Goal: Register for event/course

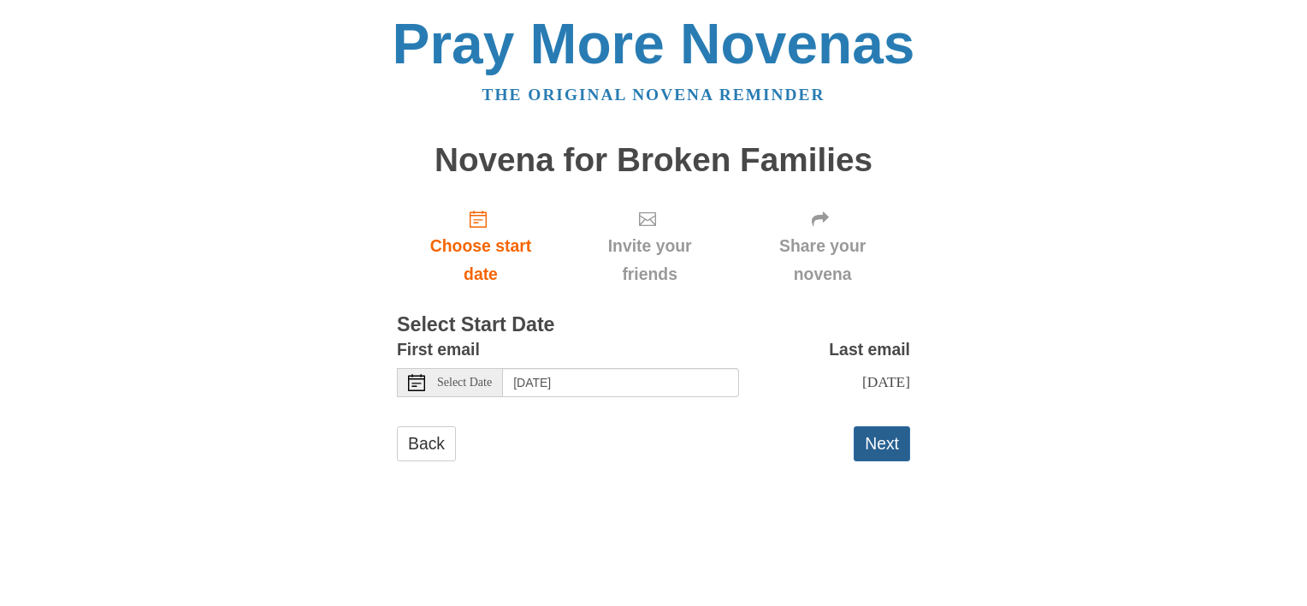
click at [896, 452] on button "Next" at bounding box center [882, 443] width 56 height 35
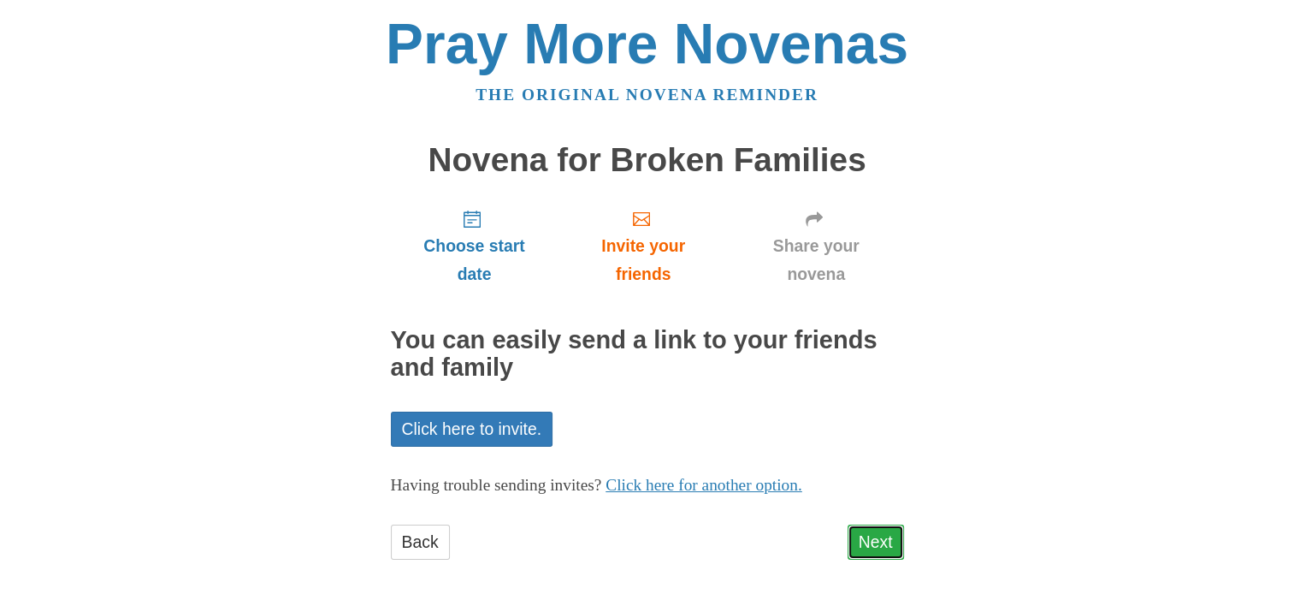
click at [900, 545] on link "Next" at bounding box center [876, 541] width 56 height 35
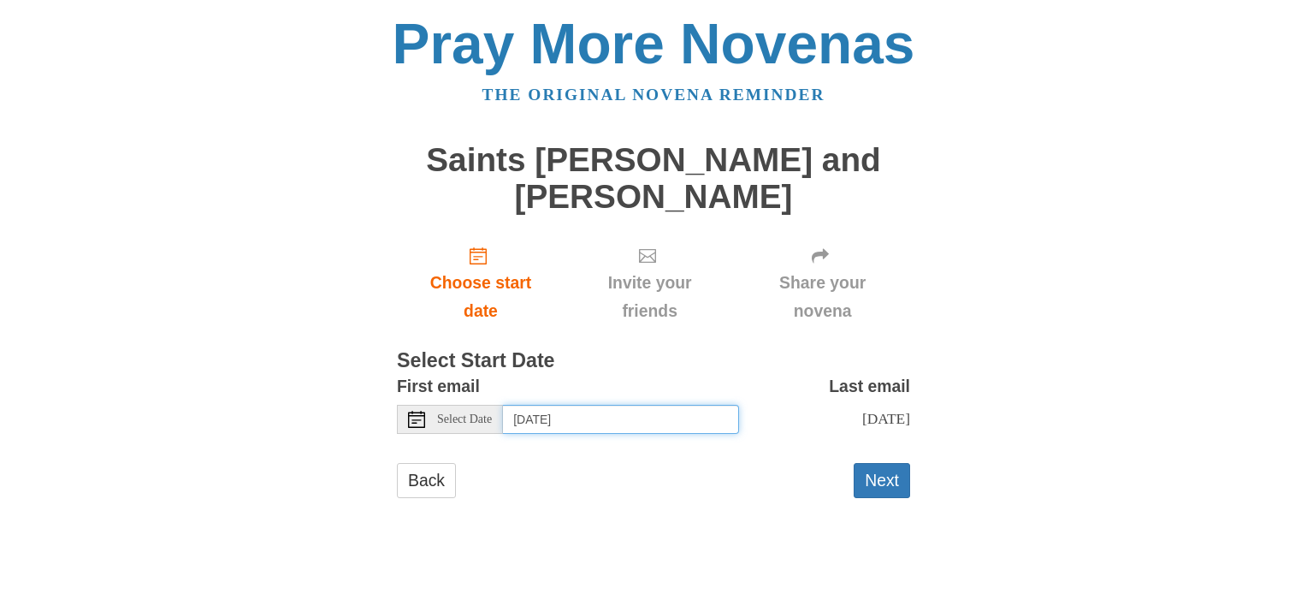
click at [651, 417] on input "Thursday, October 16th" at bounding box center [621, 419] width 236 height 29
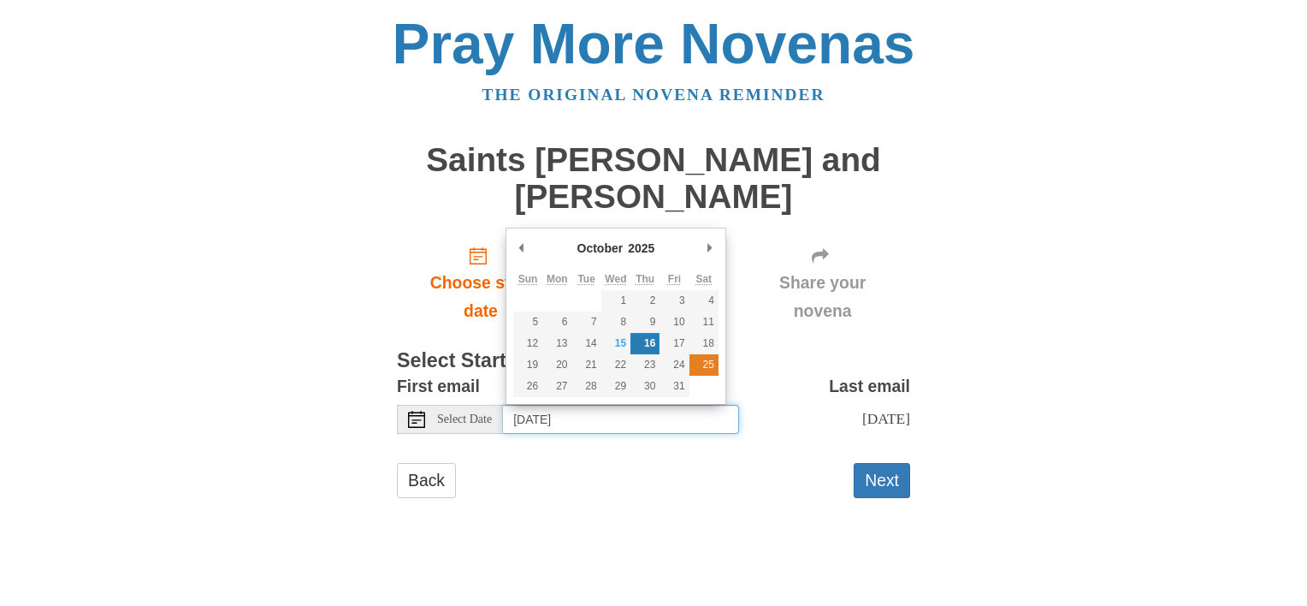
type input "[DATE]"
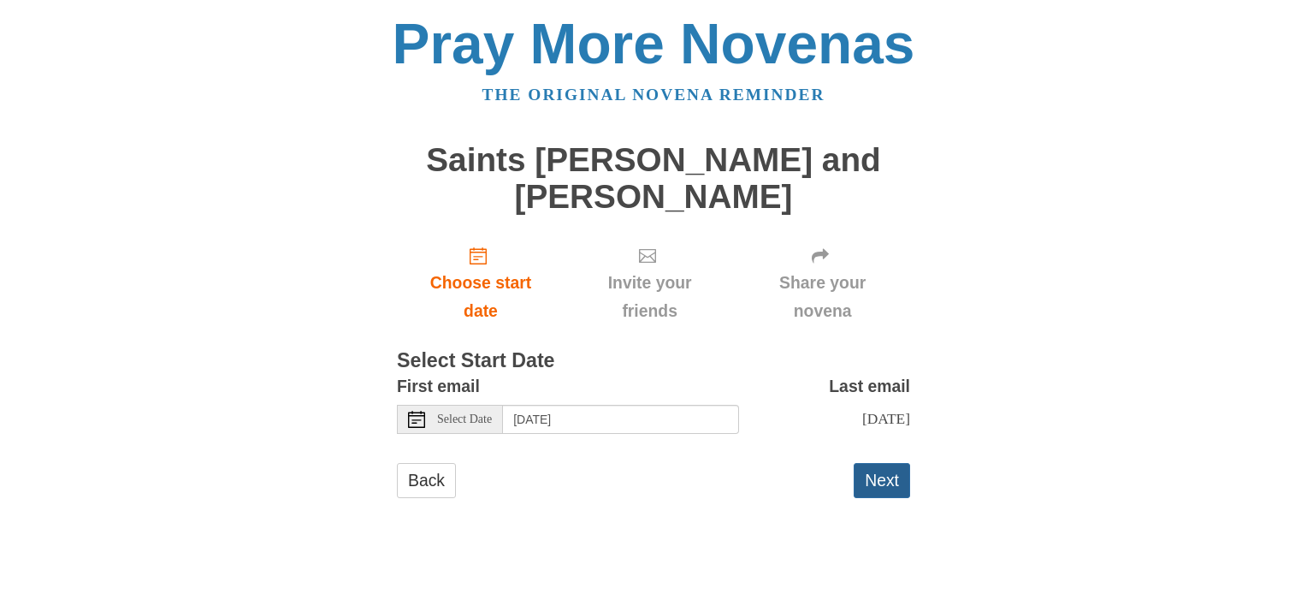
click at [875, 482] on button "Next" at bounding box center [882, 480] width 56 height 35
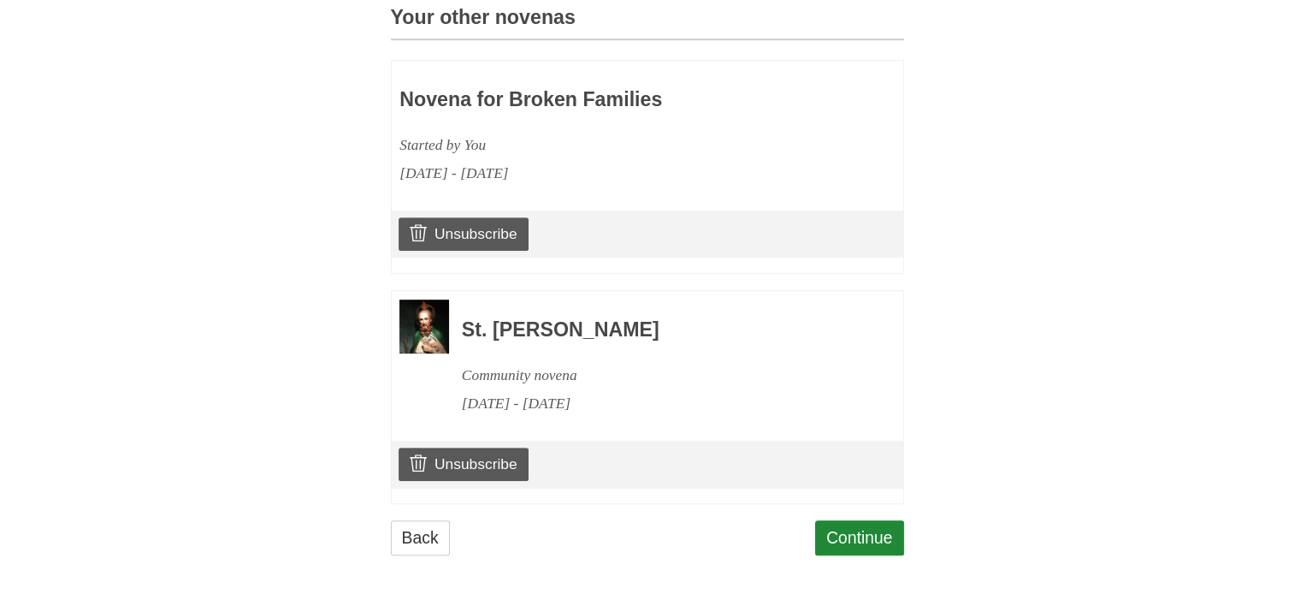
scroll to position [818, 0]
click at [445, 541] on link "Back" at bounding box center [420, 537] width 59 height 35
